Goal: Navigation & Orientation: Find specific page/section

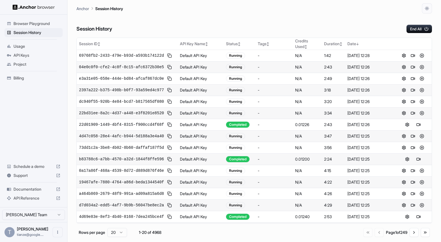
click at [224, 29] on div "Session History End All" at bounding box center [255, 24] width 356 height 20
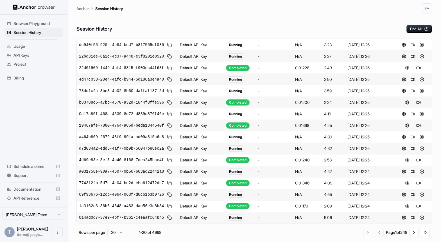
scroll to position [188, 0]
click at [410, 236] on button "Go to next page" at bounding box center [414, 232] width 9 height 9
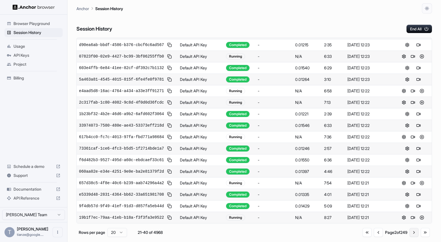
click at [410, 237] on button "Go to next page" at bounding box center [414, 232] width 9 height 9
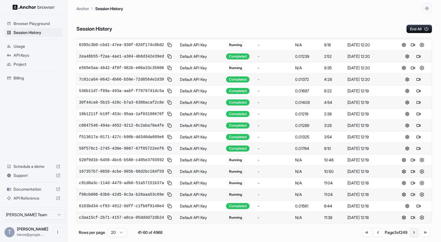
click at [410, 237] on button "Go to next page" at bounding box center [414, 232] width 9 height 9
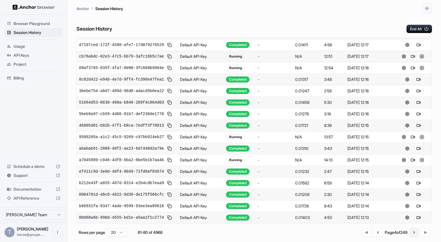
click at [410, 237] on button "Go to next page" at bounding box center [414, 232] width 9 height 9
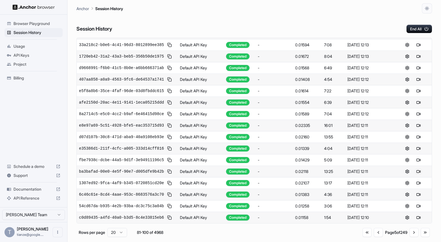
click at [421, 169] on button at bounding box center [418, 172] width 7 height 7
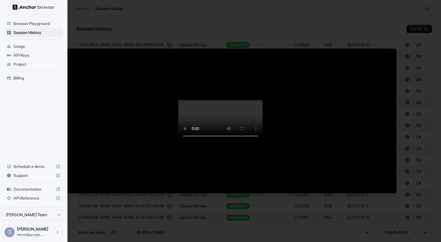
click at [410, 134] on div at bounding box center [220, 121] width 441 height 242
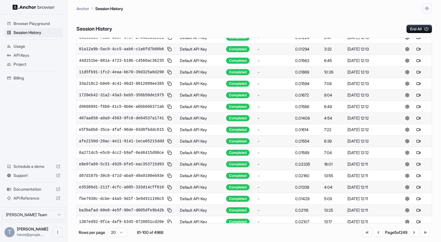
scroll to position [0, 0]
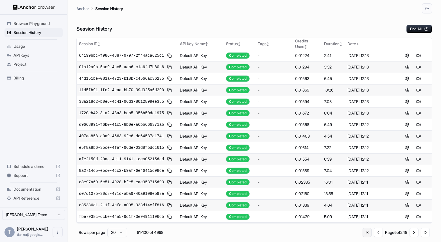
click at [363, 236] on button "Go to first page" at bounding box center [367, 232] width 9 height 9
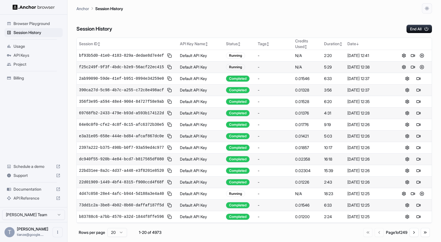
click at [23, 81] on span "Billing" at bounding box center [37, 78] width 47 height 6
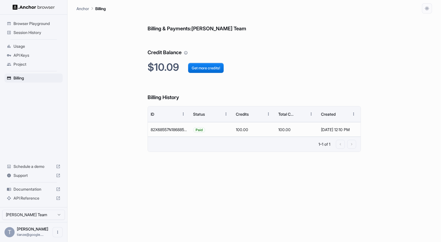
click at [111, 117] on div "Billing & Payments: [PERSON_NAME] Team Credit Balance $10.09 Get more credits! …" at bounding box center [255, 128] width 356 height 229
click at [31, 34] on span "Session History" at bounding box center [37, 33] width 47 height 6
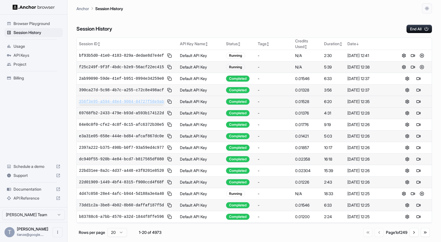
scroll to position [188, 0]
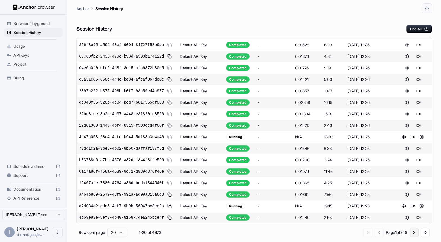
click at [414, 232] on button "Go to next page" at bounding box center [414, 232] width 9 height 9
click at [414, 237] on button "Go to next page" at bounding box center [414, 232] width 9 height 9
click at [413, 236] on button "Go to next page" at bounding box center [414, 232] width 9 height 9
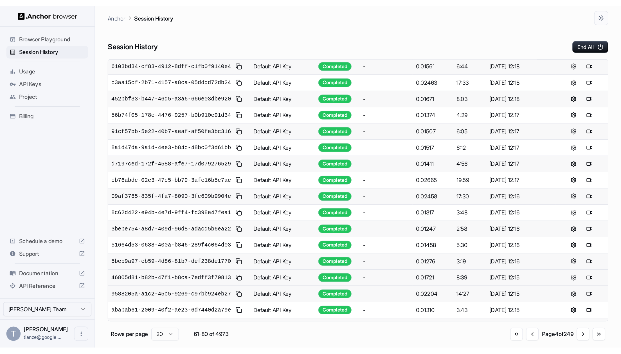
scroll to position [0, 0]
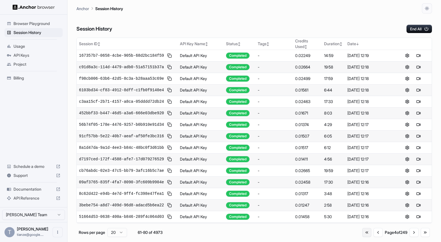
click at [363, 235] on button "Go to first page" at bounding box center [367, 232] width 9 height 9
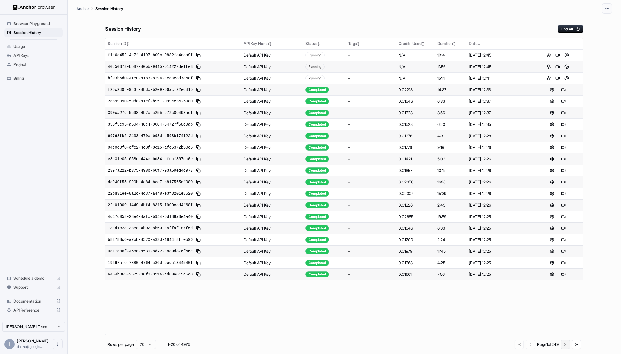
click at [566, 349] on button "Go to next page" at bounding box center [565, 344] width 9 height 9
click at [525, 349] on button "Go to previous page" at bounding box center [529, 344] width 9 height 9
click at [441, 17] on div "Session History End All" at bounding box center [344, 24] width 478 height 20
click at [438, 11] on div "Anchor Session History" at bounding box center [345, 7] width 536 height 14
click at [23, 81] on span "Billing" at bounding box center [37, 78] width 47 height 6
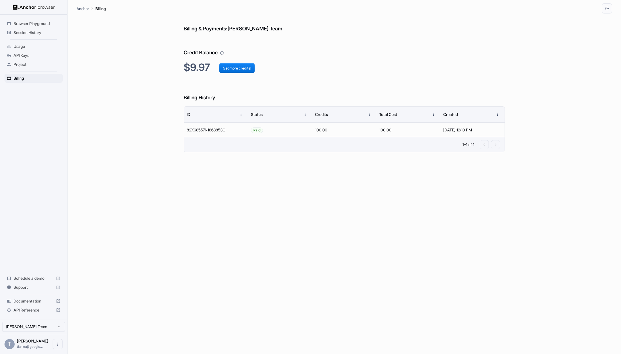
click at [38, 32] on span "Session History" at bounding box center [37, 33] width 47 height 6
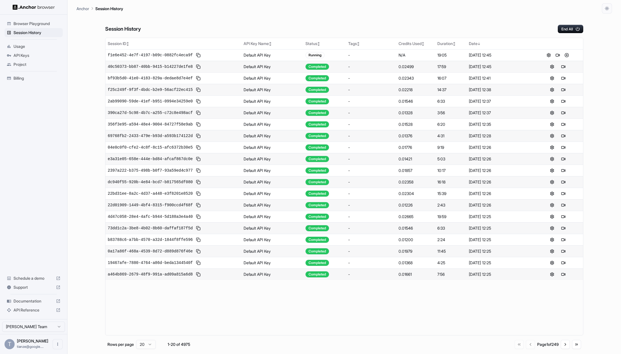
click at [409, 17] on div "Session History End All" at bounding box center [344, 24] width 478 height 20
click at [450, 18] on div "Session History End All" at bounding box center [344, 24] width 478 height 20
click at [446, 25] on div "Session History End All" at bounding box center [344, 24] width 478 height 20
